Goal: Task Accomplishment & Management: Manage account settings

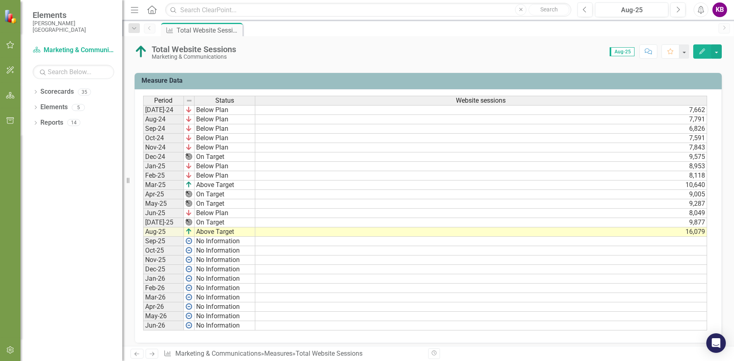
scroll to position [326, 0]
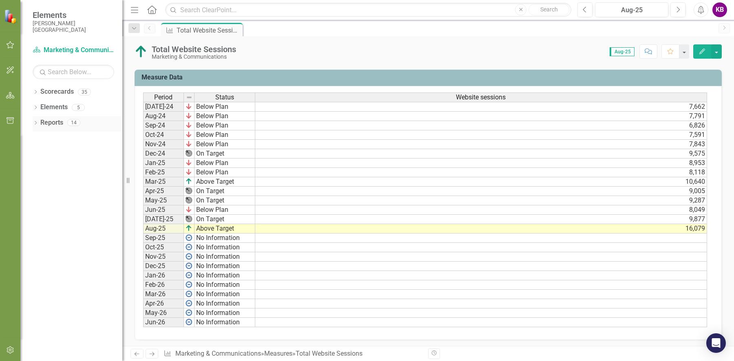
click at [33, 125] on icon "Dropdown" at bounding box center [36, 123] width 6 height 4
click at [39, 217] on icon "Dropdown" at bounding box center [39, 215] width 6 height 4
click at [55, 227] on div "Action Items" at bounding box center [82, 228] width 79 height 7
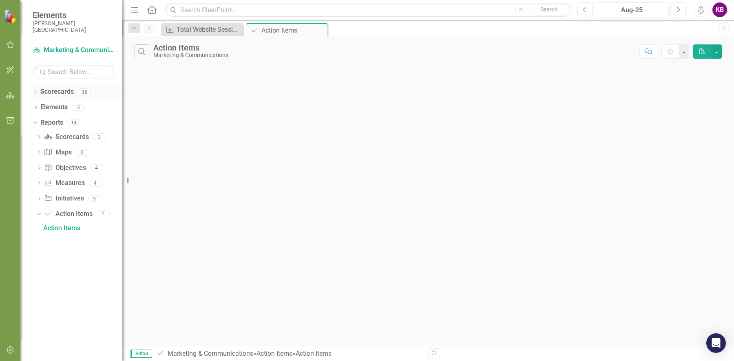
click at [34, 92] on icon "Dropdown" at bounding box center [36, 92] width 6 height 4
click at [10, 43] on icon "button" at bounding box center [10, 45] width 9 height 7
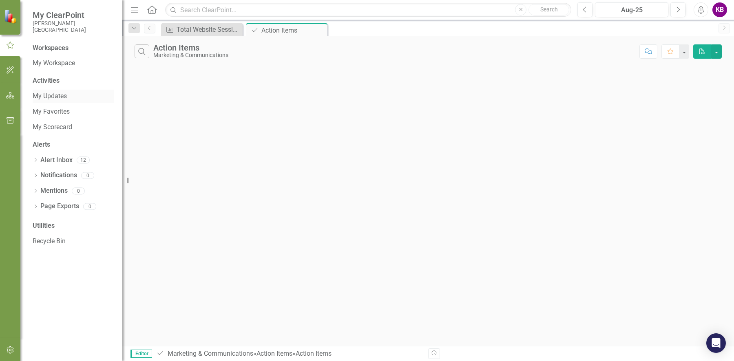
click at [49, 97] on link "My Updates" at bounding box center [74, 96] width 82 height 9
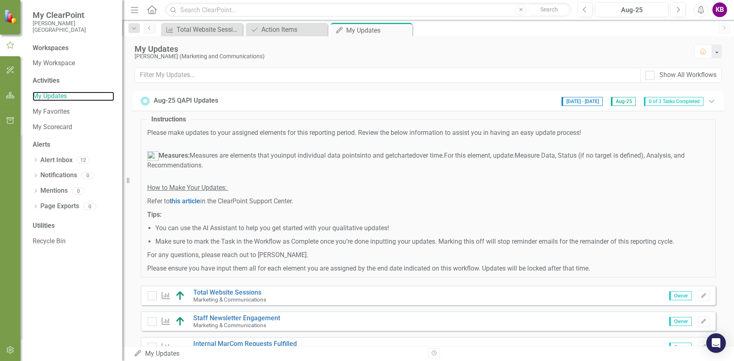
scroll to position [34, 0]
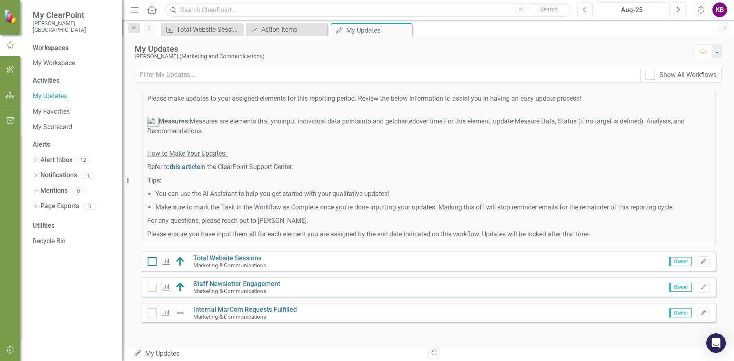
click at [151, 259] on input "checkbox" at bounding box center [150, 259] width 5 height 5
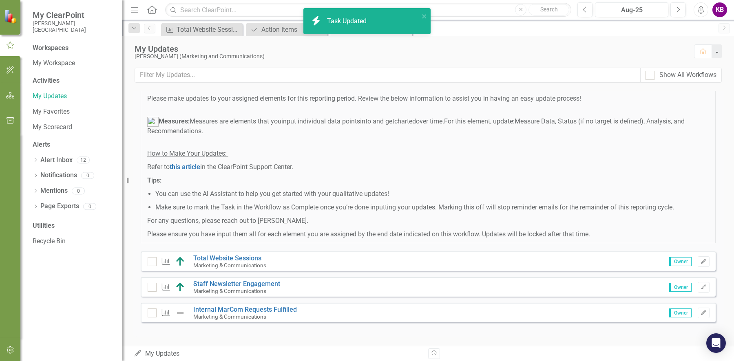
checkbox input "true"
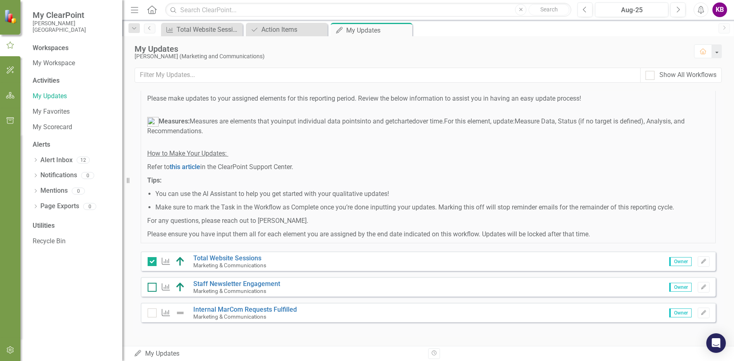
click at [151, 286] on input "checkbox" at bounding box center [150, 285] width 5 height 5
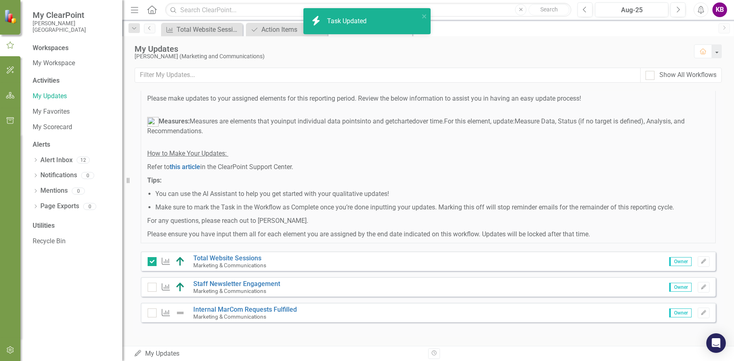
checkbox input "true"
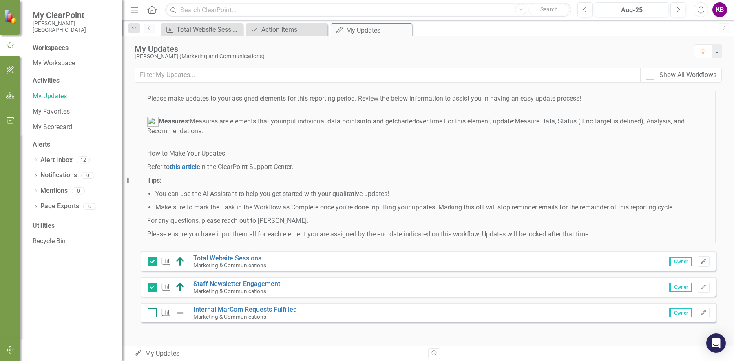
click at [151, 314] on div at bounding box center [152, 312] width 9 height 9
click at [151, 314] on input "checkbox" at bounding box center [150, 310] width 5 height 5
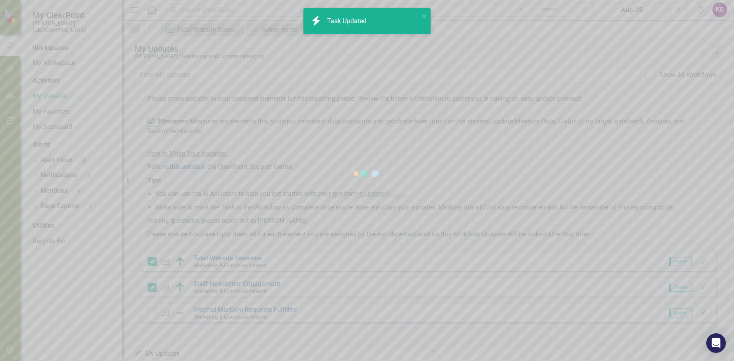
checkbox input "true"
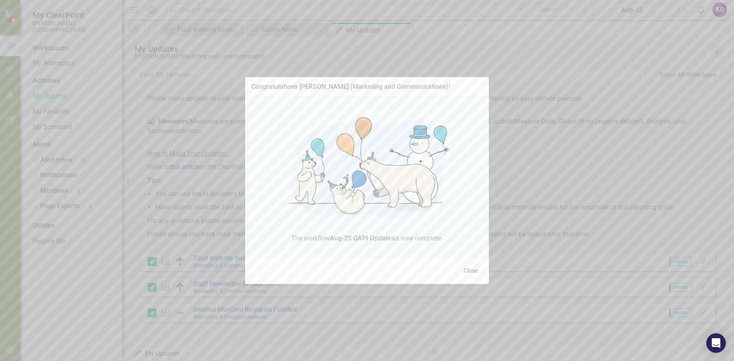
click at [474, 269] on button "Close" at bounding box center [470, 271] width 24 height 14
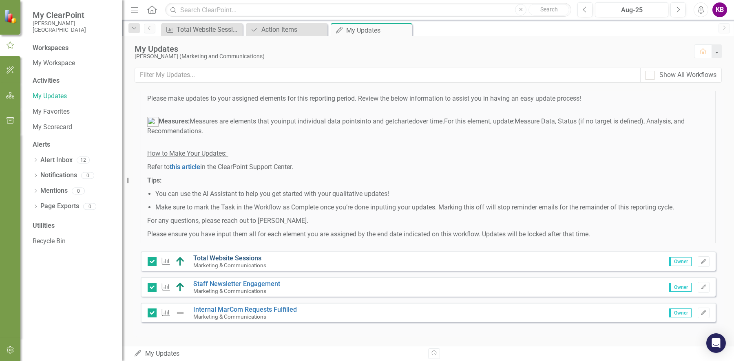
click at [231, 256] on link "Total Website Sessions" at bounding box center [227, 258] width 68 height 8
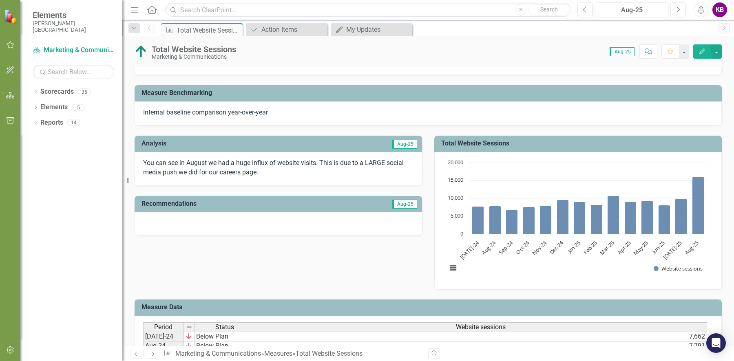
scroll to position [48, 0]
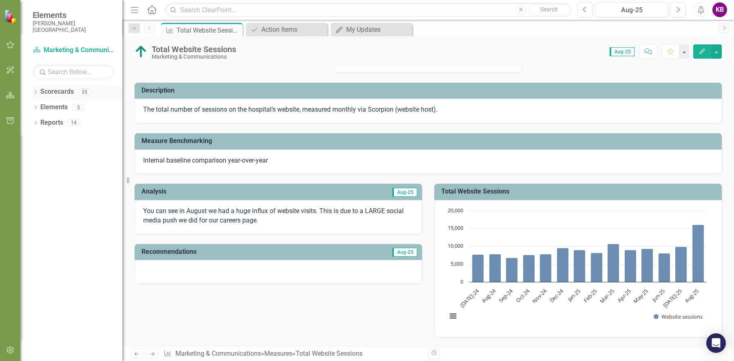
click at [34, 95] on icon "Dropdown" at bounding box center [36, 92] width 6 height 4
click at [41, 108] on icon "Dropdown" at bounding box center [40, 107] width 6 height 5
click at [46, 154] on icon "Dropdown" at bounding box center [48, 153] width 6 height 5
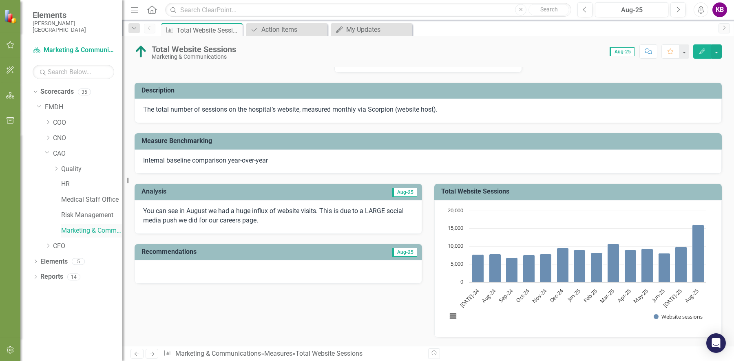
click at [79, 231] on link "Marketing & Communications" at bounding box center [91, 230] width 61 height 9
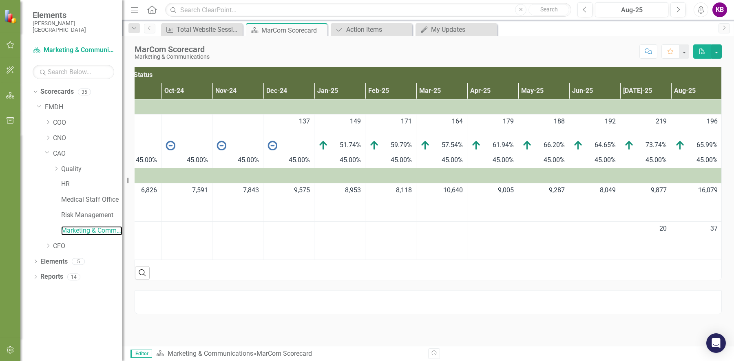
scroll to position [0, 157]
click at [54, 107] on link "FMDH" at bounding box center [83, 107] width 77 height 9
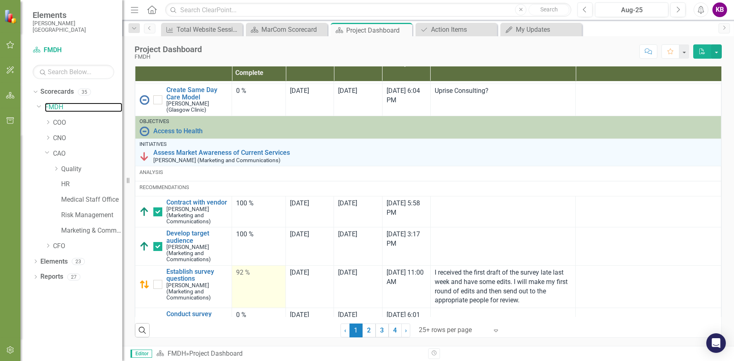
scroll to position [1174, 0]
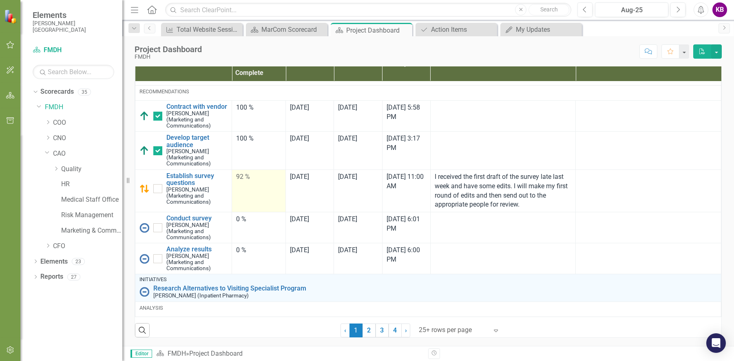
click at [236, 172] on div "92 %" at bounding box center [258, 176] width 45 height 9
click at [238, 172] on div "92 %" at bounding box center [258, 176] width 45 height 9
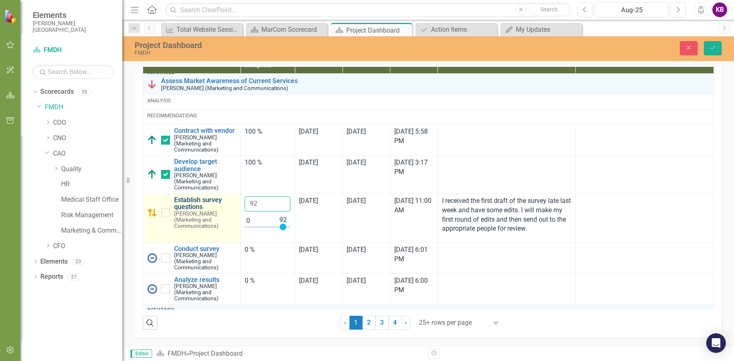
drag, startPoint x: 259, startPoint y: 225, endPoint x: 225, endPoint y: 225, distance: 33.8
click at [229, 227] on tr "Establish survey questions [PERSON_NAME] (Marketing and Communications) Edit Ed…" at bounding box center [428, 218] width 570 height 49
type input "100"
click at [166, 217] on div at bounding box center [165, 212] width 9 height 9
click at [166, 214] on input "checkbox" at bounding box center [163, 210] width 5 height 5
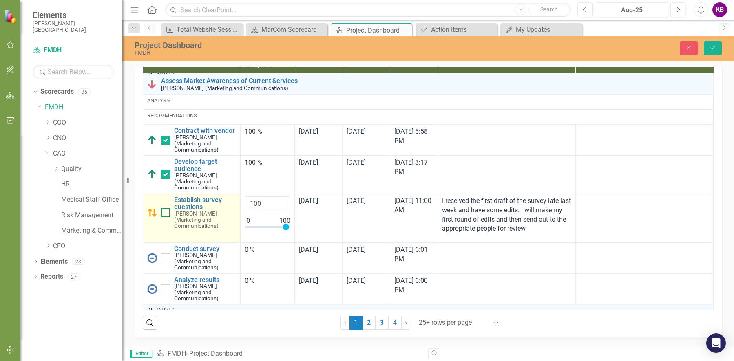
checkbox input "true"
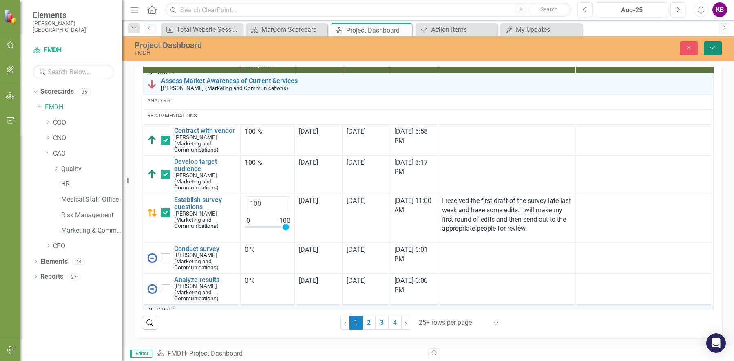
click at [714, 44] on button "Save" at bounding box center [712, 48] width 18 height 14
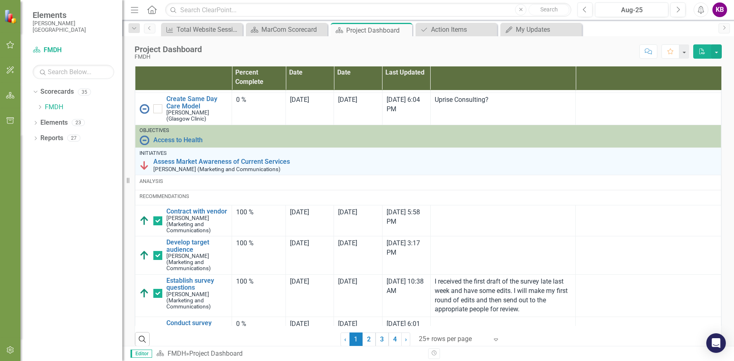
scroll to position [1199, 0]
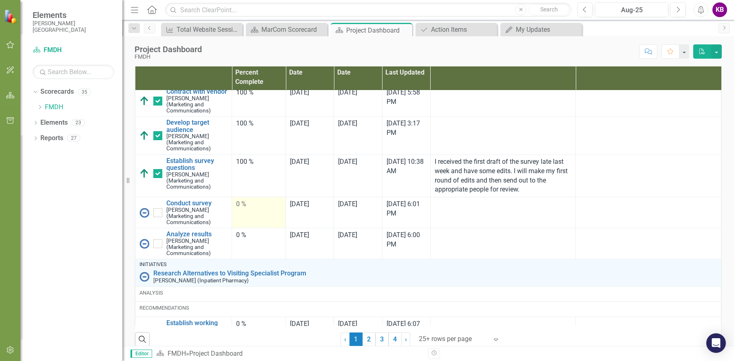
click at [237, 209] on div "0 %" at bounding box center [258, 204] width 45 height 9
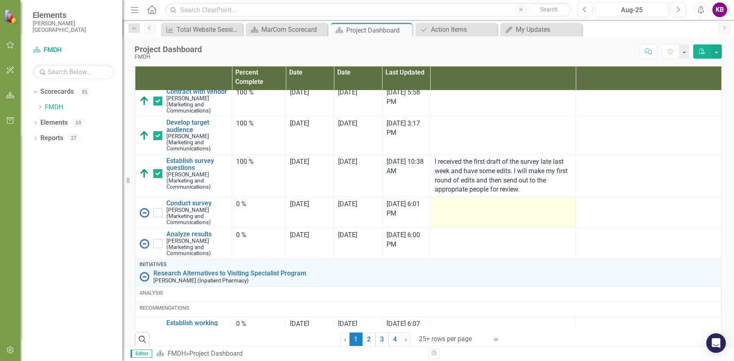
click at [451, 228] on td at bounding box center [502, 212] width 145 height 31
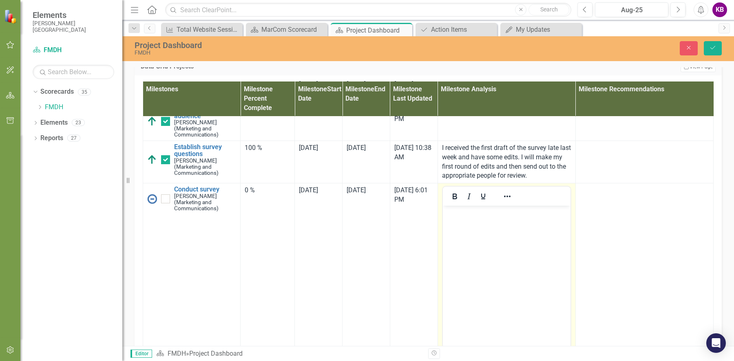
scroll to position [0, 0]
click at [479, 247] on body "Rich Text Area. Press ALT-0 for help." at bounding box center [506, 267] width 128 height 122
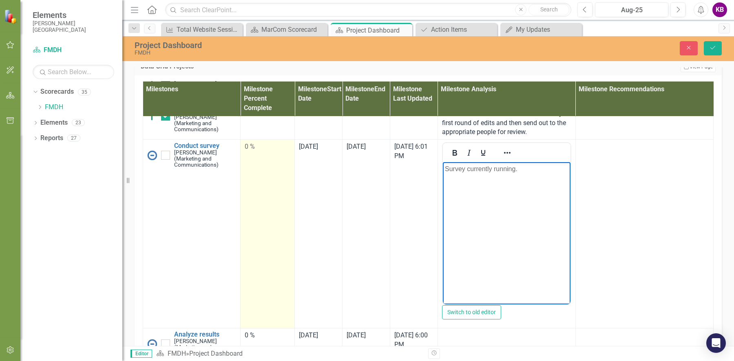
scroll to position [1318, 0]
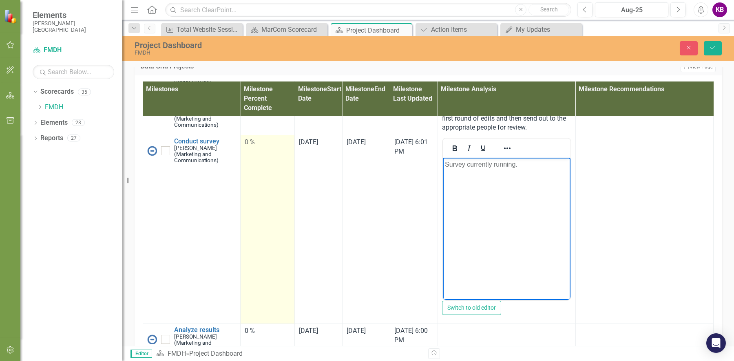
click at [245, 147] on div "0 %" at bounding box center [268, 142] width 46 height 9
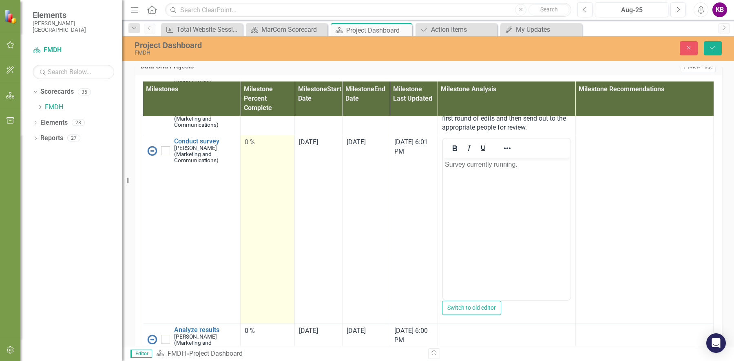
click at [245, 147] on div "0 %" at bounding box center [268, 142] width 46 height 9
drag, startPoint x: 253, startPoint y: 198, endPoint x: 245, endPoint y: 198, distance: 7.7
click at [245, 153] on input "0" at bounding box center [268, 145] width 46 height 15
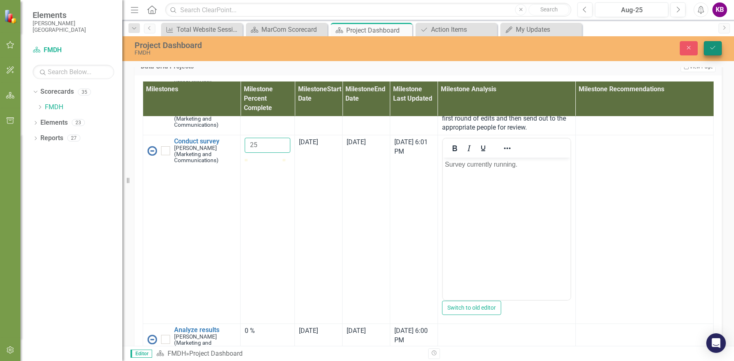
type input "25"
click at [710, 48] on icon "Save" at bounding box center [712, 48] width 7 height 6
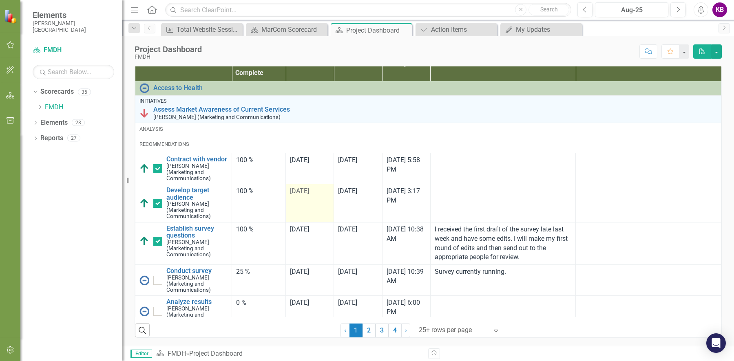
scroll to position [1126, 0]
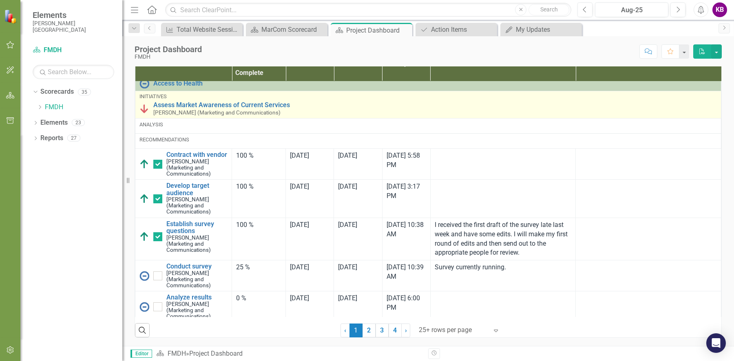
click at [144, 104] on img at bounding box center [144, 109] width 10 height 10
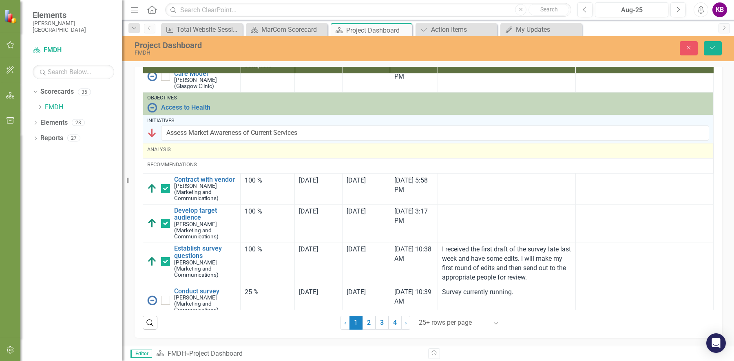
click at [156, 153] on div "Analysis" at bounding box center [428, 149] width 562 height 7
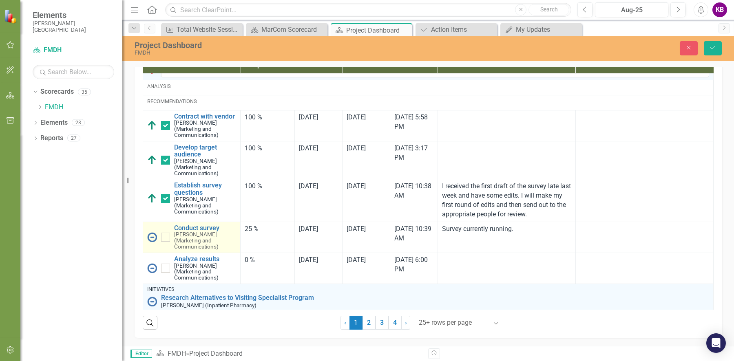
scroll to position [1143, 0]
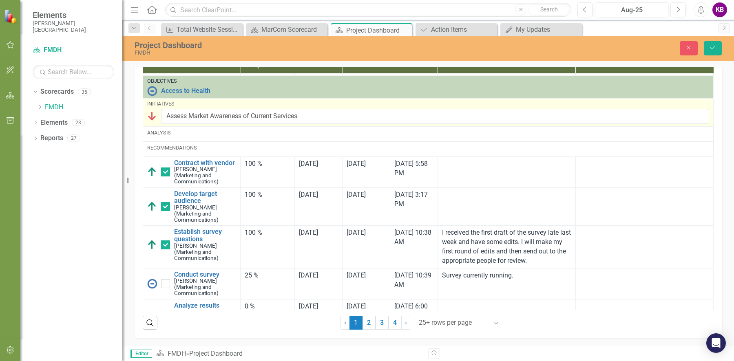
click at [153, 121] on img at bounding box center [152, 116] width 10 height 10
